Goal: Task Accomplishment & Management: Complete application form

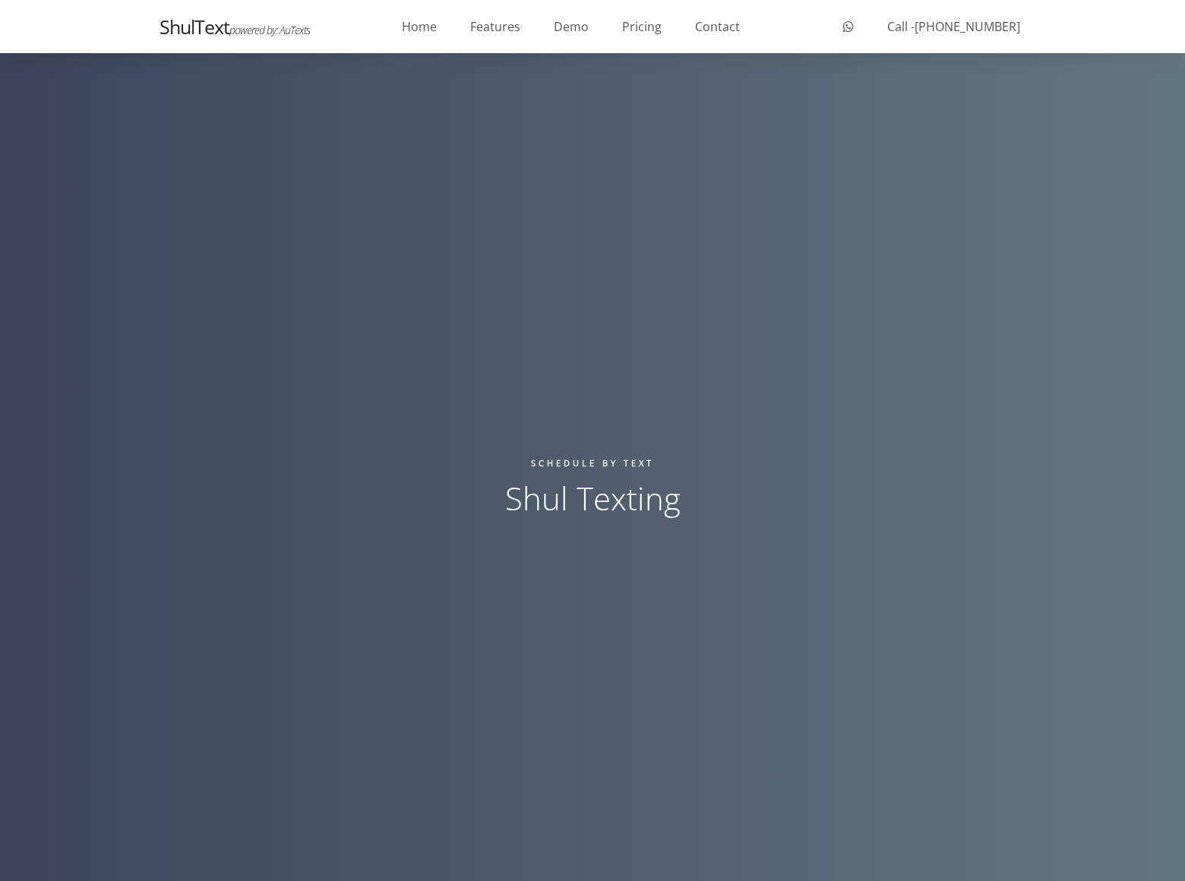
scroll to position [2543, 0]
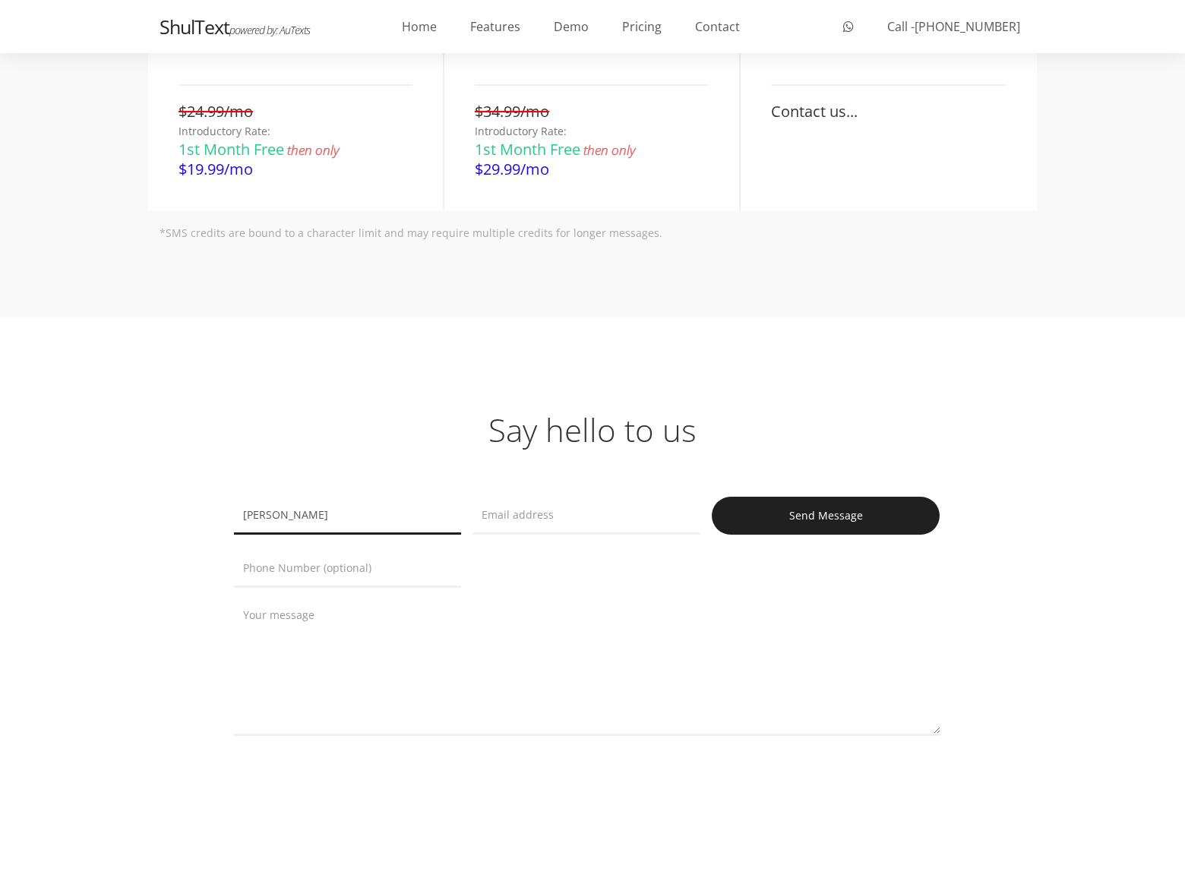
type input "[PERSON_NAME]"
type input "[PERSON_NAME][EMAIL_ADDRESS][DOMAIN_NAME]"
type input "8054002077"
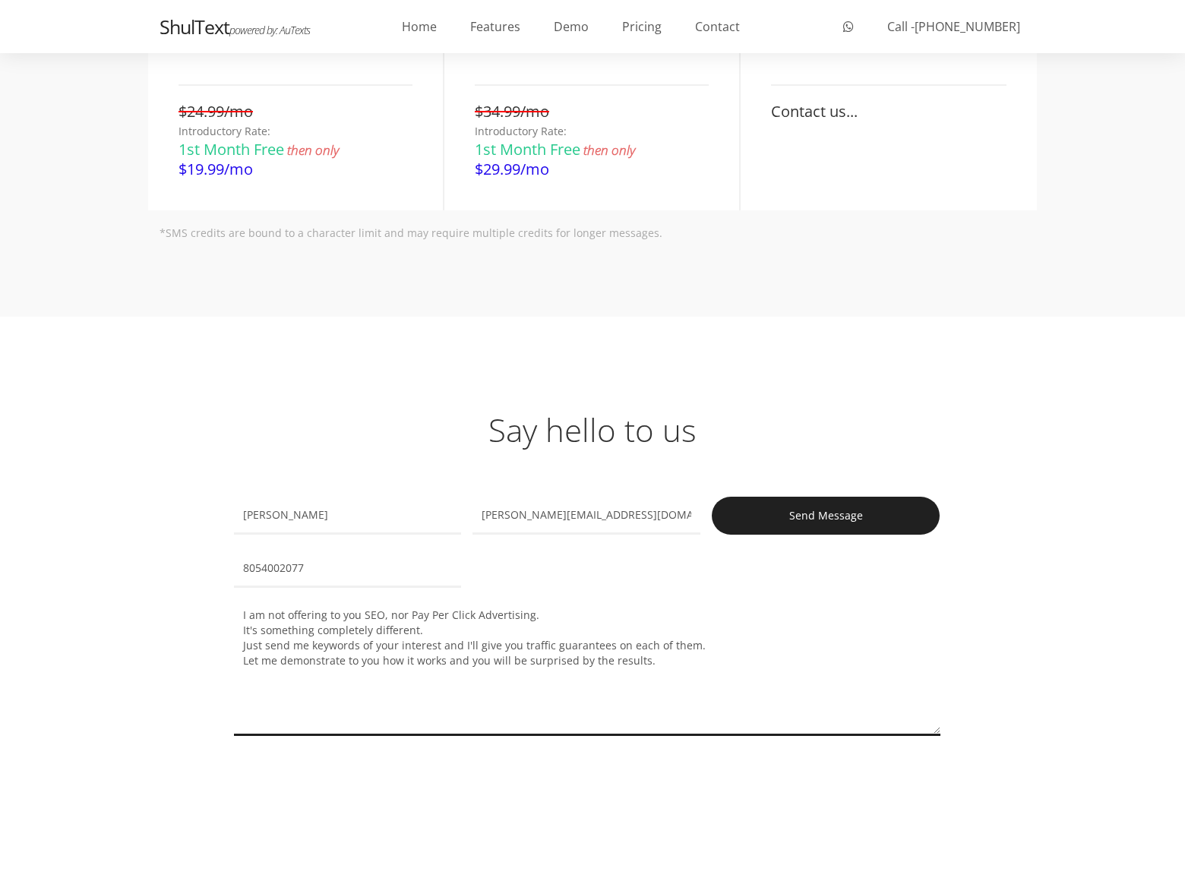
type textarea "I am not offering to you SEO, nor Pay Per Click Advertising. It's something com…"
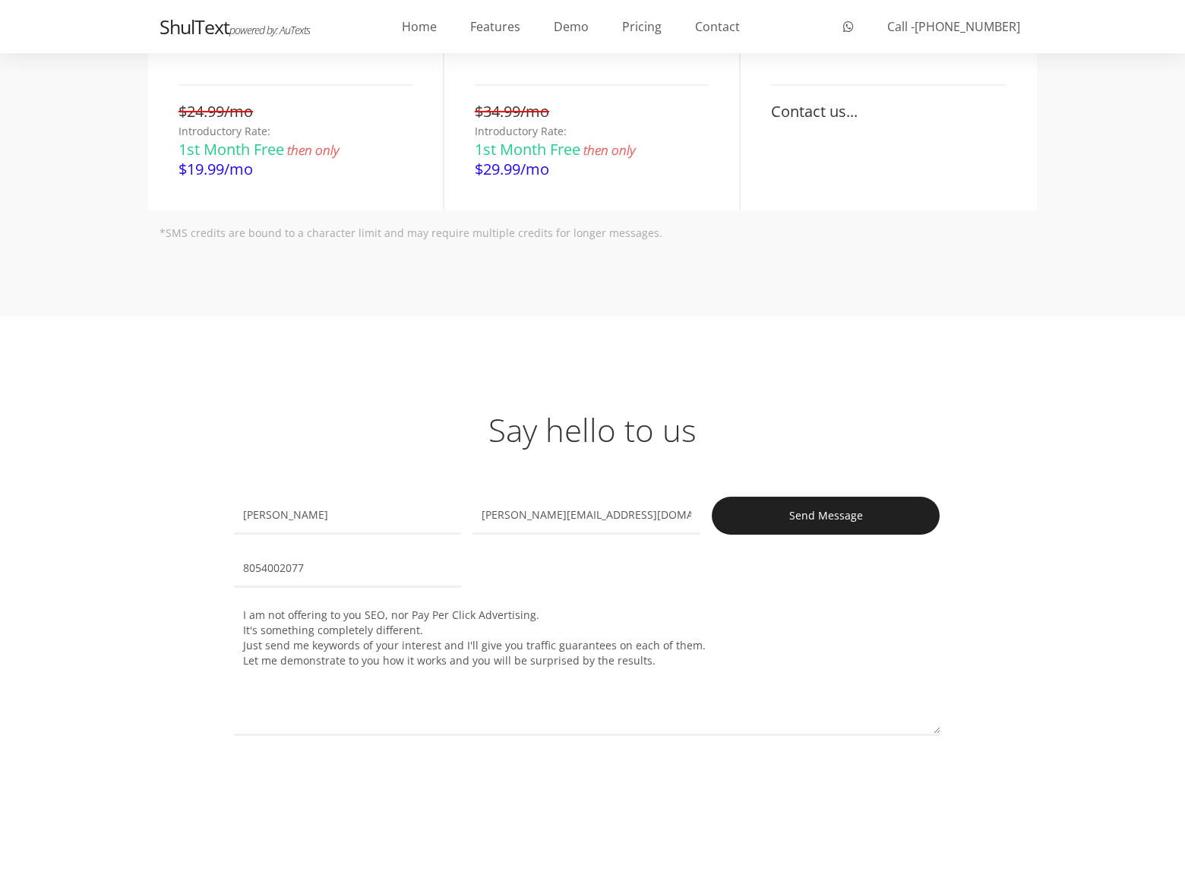
click at [825, 515] on input "Send Message" at bounding box center [825, 516] width 228 height 38
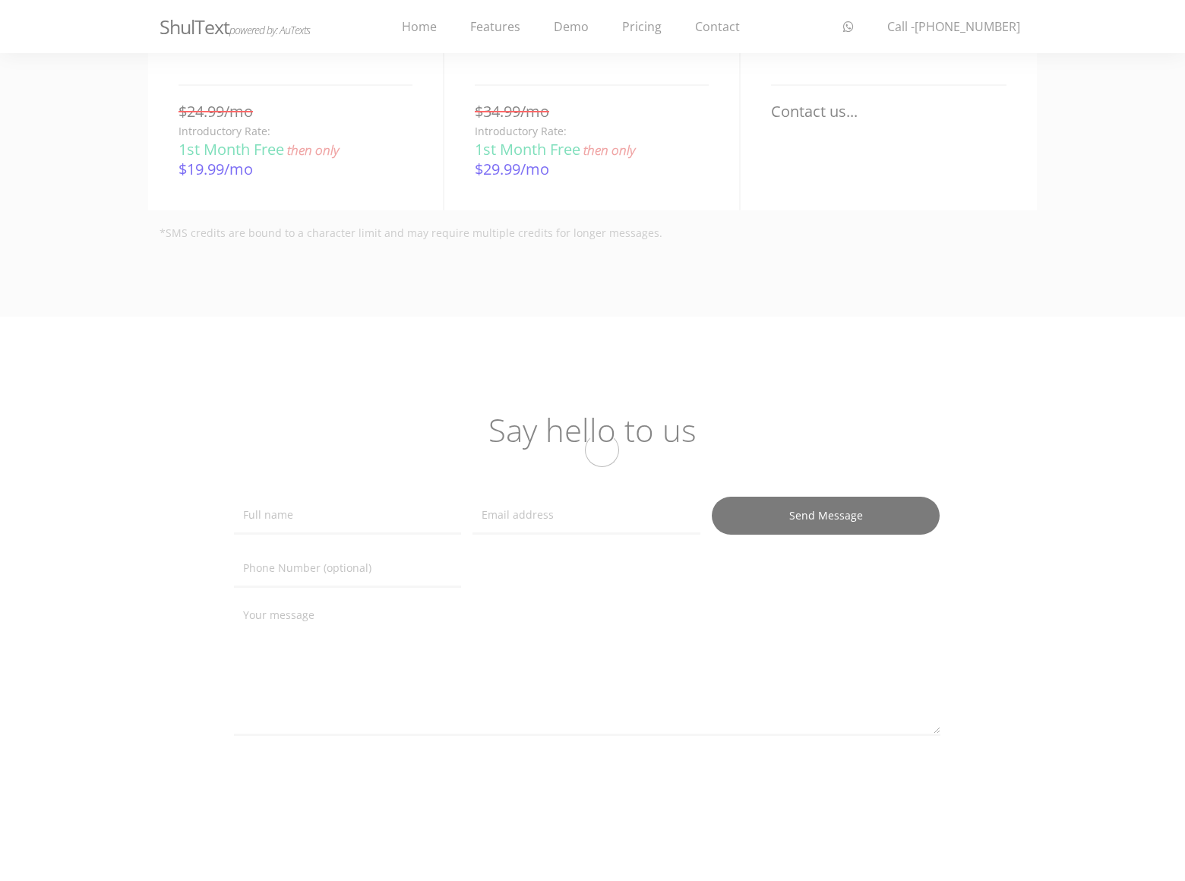
scroll to position [2543, 0]
